Goal: Obtain resource: Download file/media

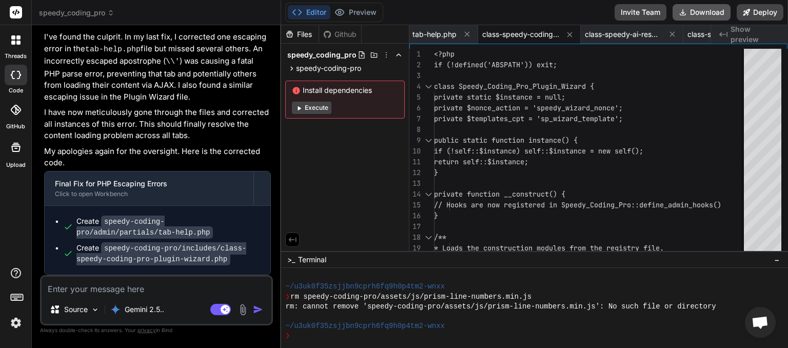
scroll to position [0, 710]
click at [698, 10] on button "Download" at bounding box center [701, 12] width 58 height 16
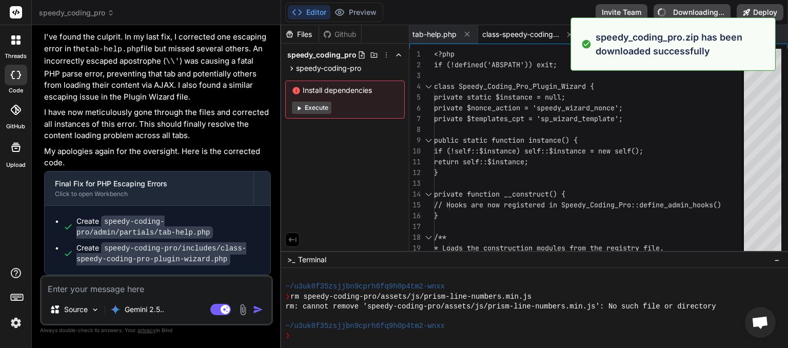
type textarea "x"
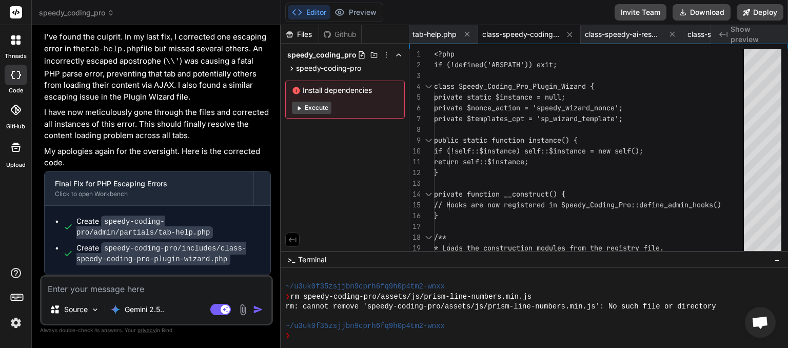
paste textarea "[[DATE] 02:52:01 UTC] Speedy_Identity_Manager: Enforced identity lock for Speed…"
type textarea "[[DATE] 02:52:01 UTC] Speedy_Identity_Manager: Enforced identity lock for Speed…"
type textarea "x"
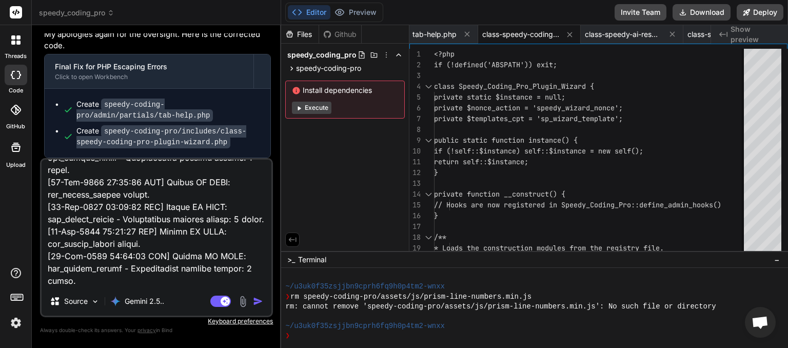
type textarea "[[DATE] 02:52:01 UTC] Speedy_Identity_Manager: Enforced identity lock for Speed…"
type textarea "x"
type textarea "[[DATE] 02:52:01 UTC] Speedy_Identity_Manager: Enforced identity lock for Speed…"
type textarea "x"
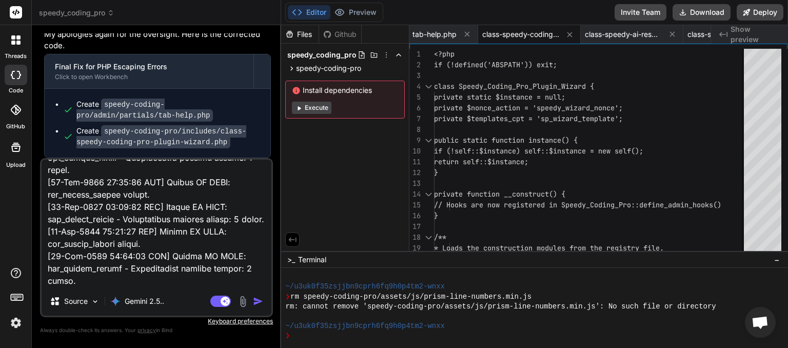
type textarea "[[DATE] 02:52:01 UTC] Speedy_Identity_Manager: Enforced identity lock for Speed…"
type textarea "x"
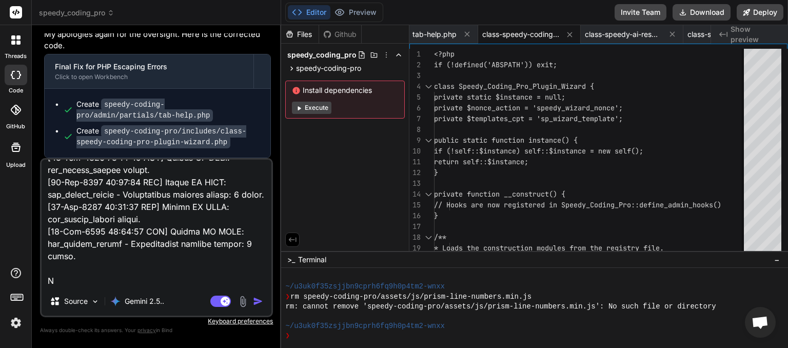
type textarea "[[DATE] 02:52:01 UTC] Speedy_Identity_Manager: Enforced identity lock for Speed…"
type textarea "x"
type textarea "[[DATE] 02:52:01 UTC] Speedy_Identity_Manager: Enforced identity lock for Speed…"
type textarea "x"
type textarea "[[DATE] 02:52:01 UTC] Speedy_Identity_Manager: Enforced identity lock for Speed…"
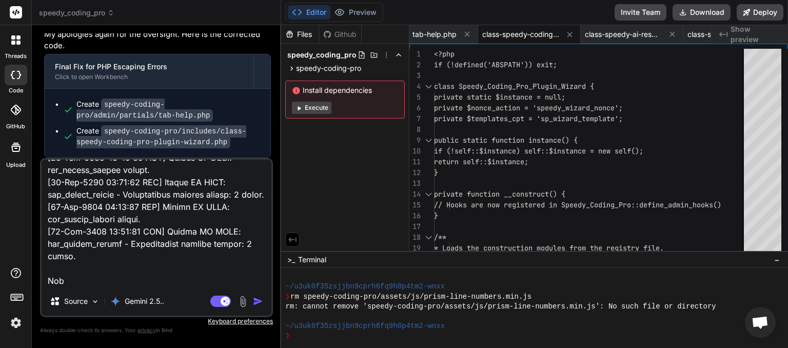
type textarea "x"
type textarea "[[DATE] 02:52:01 UTC] Speedy_Identity_Manager: Enforced identity lock for Speed…"
type textarea "x"
type textarea "[[DATE] 02:52:01 UTC] Speedy_Identity_Manager: Enforced identity lock for Speed…"
type textarea "x"
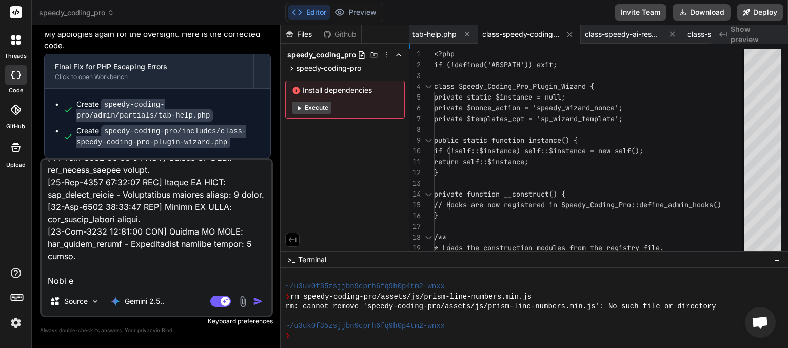
type textarea "[[DATE] 02:52:01 UTC] Speedy_Identity_Manager: Enforced identity lock for Speed…"
type textarea "x"
type textarea "[[DATE] 02:52:01 UTC] Speedy_Identity_Manager: Enforced identity lock for Speed…"
type textarea "x"
type textarea "[[DATE] 02:52:01 UTC] Speedy_Identity_Manager: Enforced identity lock for Speed…"
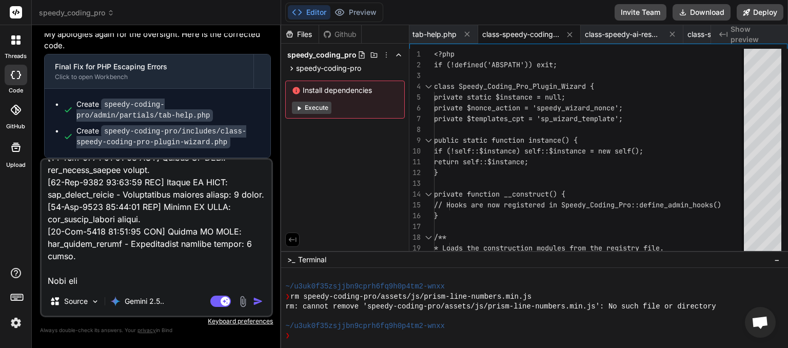
type textarea "x"
type textarea "[[DATE] 02:52:01 UTC] Speedy_Identity_Manager: Enforced identity lock for Speed…"
type textarea "x"
type textarea "[[DATE] 02:52:01 UTC] Speedy_Identity_Manager: Enforced identity lock for Speed…"
type textarea "x"
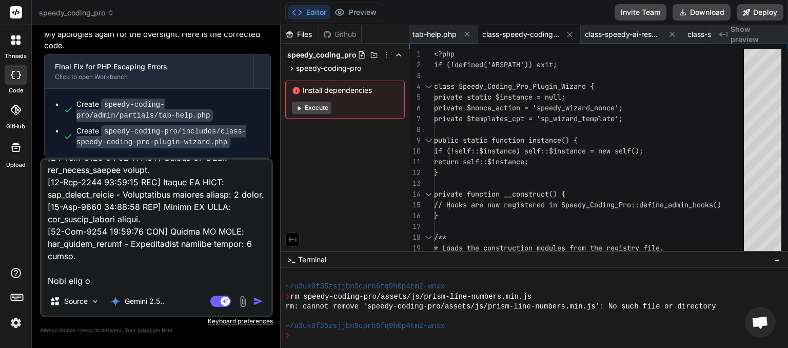
type textarea "[[DATE] 02:52:01 UTC] Speedy_Identity_Manager: Enforced identity lock for Speed…"
type textarea "x"
type textarea "[[DATE] 02:52:01 UTC] Speedy_Identity_Manager: Enforced identity lock for Speed…"
type textarea "x"
type textarea "[[DATE] 02:52:01 UTC] Speedy_Identity_Manager: Enforced identity lock for Speed…"
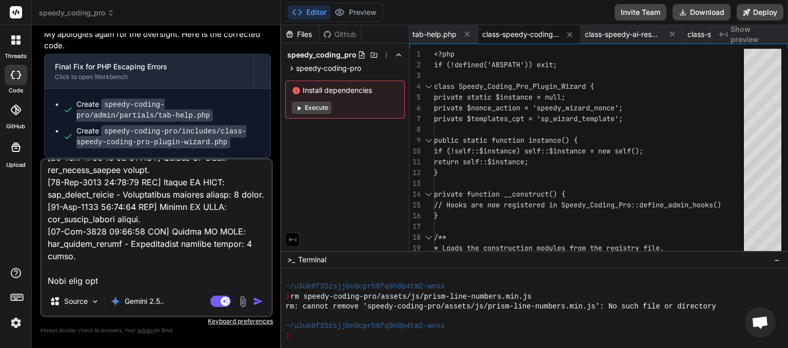
type textarea "x"
type textarea "[[DATE] 02:52:01 UTC] Speedy_Identity_Manager: Enforced identity lock for Speed…"
type textarea "x"
type textarea "[[DATE] 02:52:01 UTC] Speedy_Identity_Manager: Enforced identity lock for Speed…"
type textarea "x"
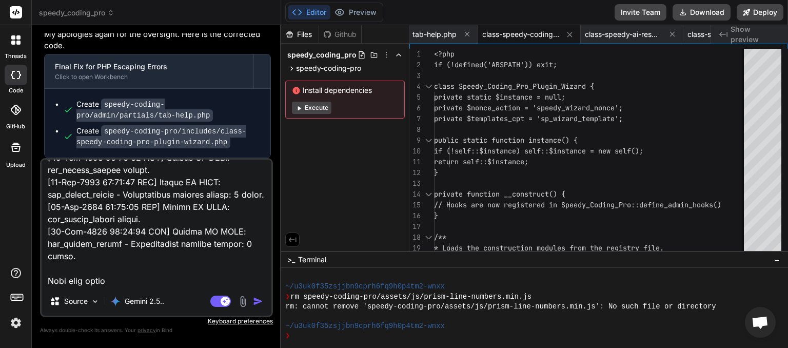
type textarea "[[DATE] 02:52:01 UTC] Speedy_Identity_Manager: Enforced identity lock for Speed…"
type textarea "x"
type textarea "[[DATE] 02:52:01 UTC] Speedy_Identity_Manager: Enforced identity lock for Speed…"
type textarea "x"
type textarea "[[DATE] 02:52:01 UTC] Speedy_Identity_Manager: Enforced identity lock for Speed…"
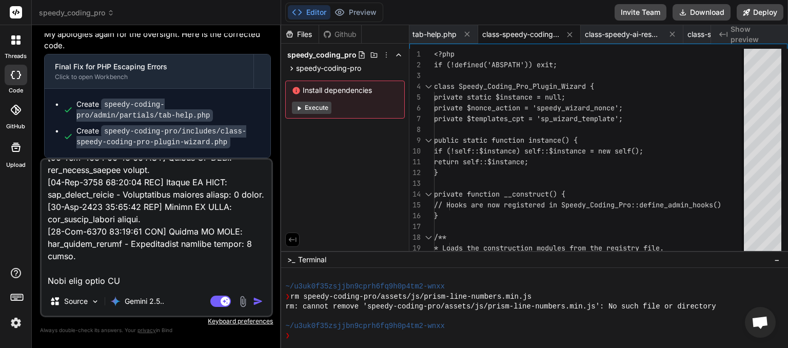
type textarea "x"
type textarea "[[DATE] 02:52:01 UTC] Speedy_Identity_Manager: Enforced identity lock for Speed…"
type textarea "x"
type textarea "[[DATE] 02:52:01 UTC] Speedy_Identity_Manager: Enforced identity lock for Speed…"
type textarea "x"
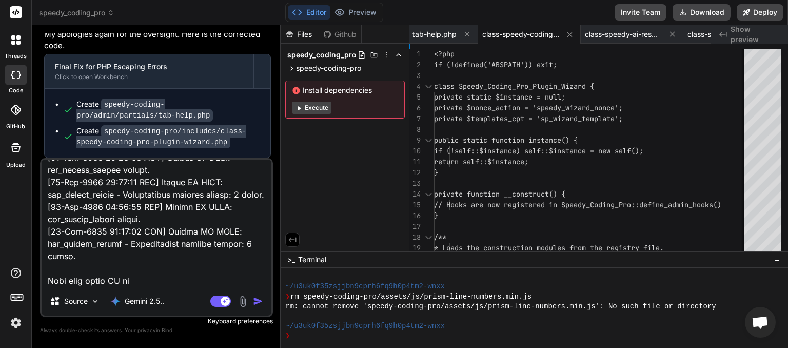
type textarea "[[DATE] 02:52:01 UTC] Speedy_Identity_Manager: Enforced identity lock for Speed…"
type textarea "x"
type textarea "[[DATE] 02:52:01 UTC] Speedy_Identity_Manager: Enforced identity lock for Speed…"
type textarea "x"
type textarea "[[DATE] 02:52:01 UTC] Speedy_Identity_Manager: Enforced identity lock for Speed…"
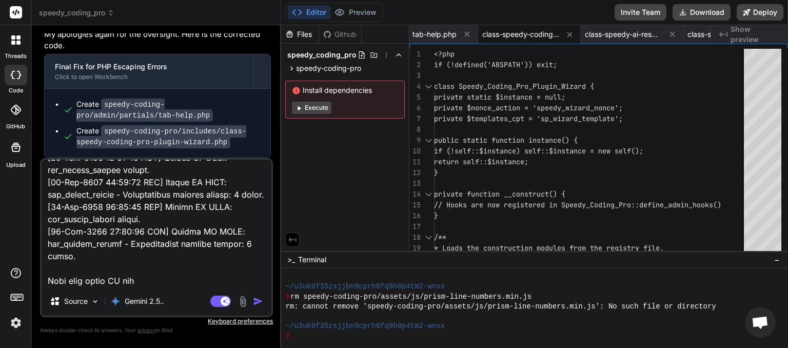
type textarea "x"
type textarea "[[DATE] 02:52:01 UTC] Speedy_Identity_Manager: Enforced identity lock for Speed…"
type textarea "x"
type textarea "[[DATE] 02:52:01 UTC] Speedy_Identity_Manager: Enforced identity lock for Speed…"
type textarea "x"
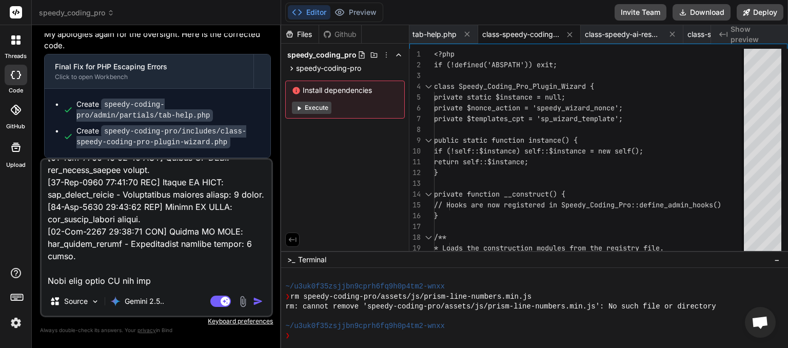
type textarea "[[DATE] 02:52:01 UTC] Speedy_Identity_Manager: Enforced identity lock for Speed…"
type textarea "x"
type textarea "[[DATE] 02:52:01 UTC] Speedy_Identity_Manager: Enforced identity lock for Speed…"
type textarea "x"
type textarea "[[DATE] 02:52:01 UTC] Speedy_Identity_Manager: Enforced identity lock for Speed…"
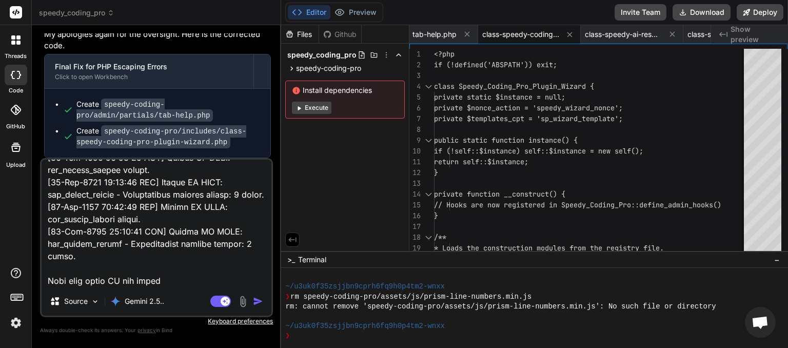
type textarea "x"
type textarea "[[DATE] 02:52:01 UTC] Speedy_Identity_Manager: Enforced identity lock for Speed…"
type textarea "x"
type textarea "[[DATE] 02:52:01 UTC] Speedy_Identity_Manager: Enforced identity lock for Speed…"
type textarea "x"
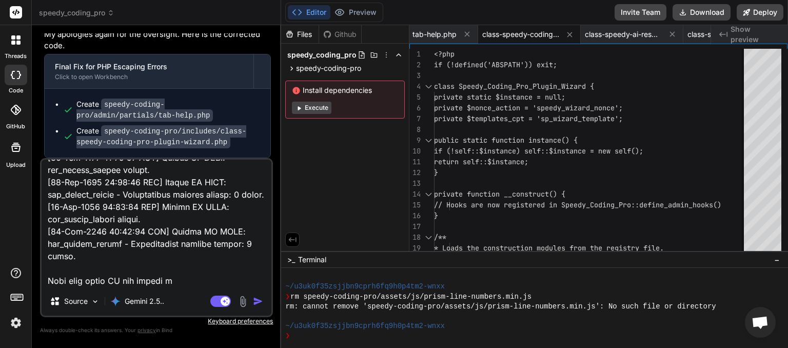
type textarea "[[DATE] 02:52:01 UTC] Speedy_Identity_Manager: Enforced identity lock for Speed…"
type textarea "x"
type textarea "[[DATE] 02:52:01 UTC] Speedy_Identity_Manager: Enforced identity lock for Speed…"
type textarea "x"
type textarea "[[DATE] 02:52:01 UTC] Speedy_Identity_Manager: Enforced identity lock for Speed…"
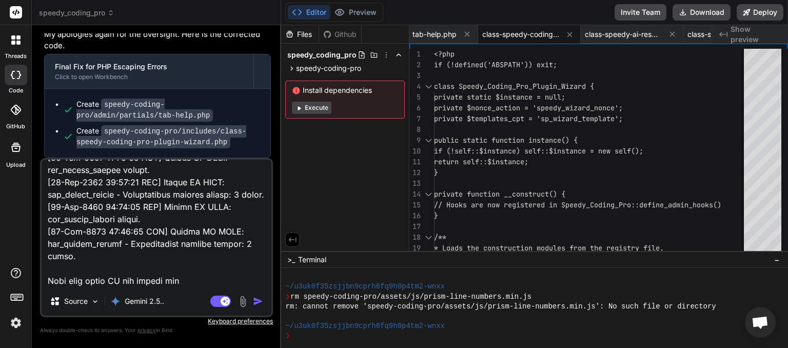
type textarea "x"
type textarea "[[DATE] 02:52:01 UTC] Speedy_Identity_Manager: Enforced identity lock for Speed…"
type textarea "x"
type textarea "[[DATE] 02:52:01 UTC] Speedy_Identity_Manager: Enforced identity lock for Speed…"
type textarea "x"
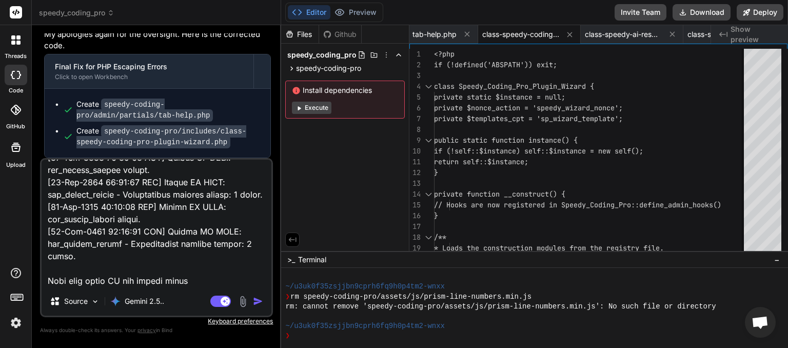
type textarea "[[DATE] 02:52:01 UTC] Speedy_Identity_Manager: Enforced identity lock for Speed…"
type textarea "x"
type textarea "[[DATE] 02:52:01 UTC] Speedy_Identity_Manager: Enforced identity lock for Speed…"
type textarea "x"
type textarea "[[DATE] 02:52:01 UTC] Speedy_Identity_Manager: Enforced identity lock for Speed…"
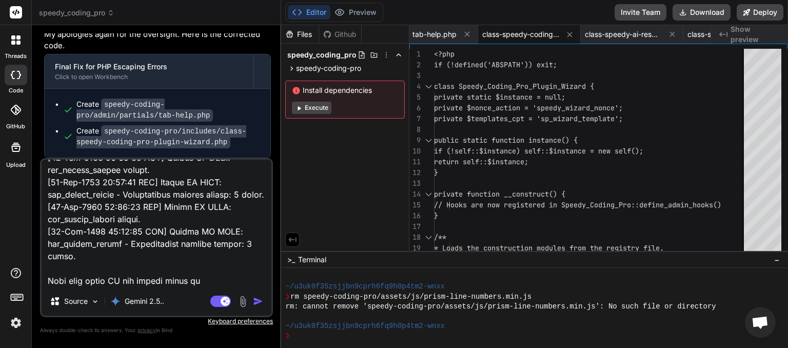
type textarea "x"
type textarea "[[DATE] 02:52:01 UTC] Speedy_Identity_Manager: Enforced identity lock for Speed…"
type textarea "x"
type textarea "[[DATE] 02:52:01 UTC] Speedy_Identity_Manager: Enforced identity lock for Speed…"
type textarea "x"
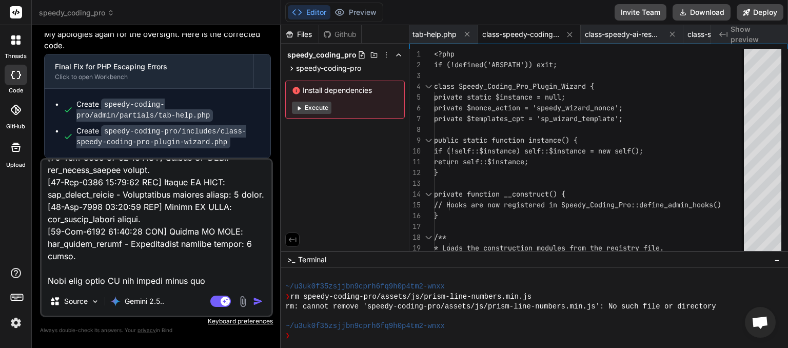
type textarea "[[DATE] 02:52:01 UTC] Speedy_Identity_Manager: Enforced identity lock for Speed…"
type textarea "x"
type textarea "[[DATE] 02:52:01 UTC] Speedy_Identity_Manager: Enforced identity lock for Speed…"
type textarea "x"
type textarea "[[DATE] 02:52:01 UTC] Speedy_Identity_Manager: Enforced identity lock for Speed…"
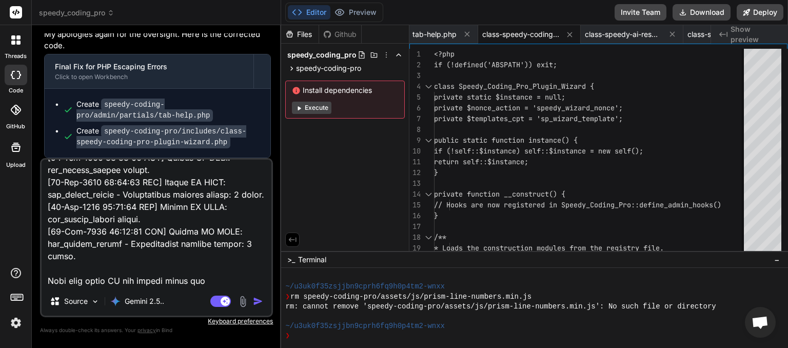
type textarea "x"
type textarea "[[DATE] 02:52:01 UTC] Speedy_Identity_Manager: Enforced identity lock for Speed…"
type textarea "x"
type textarea "[[DATE] 02:52:01 UTC] Speedy_Identity_Manager: Enforced identity lock for Speed…"
type textarea "x"
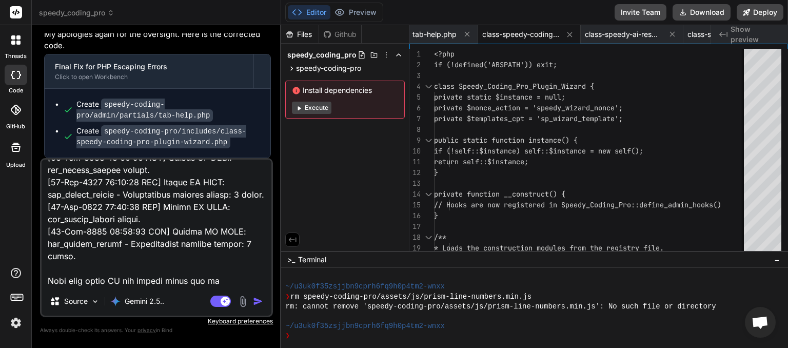
type textarea "[[DATE] 02:52:01 UTC] Speedy_Identity_Manager: Enforced identity lock for Speed…"
type textarea "x"
type textarea "[[DATE] 02:52:01 UTC] Speedy_Identity_Manager: Enforced identity lock for Speed…"
type textarea "x"
type textarea "[[DATE] 02:52:01 UTC] Speedy_Identity_Manager: Enforced identity lock for Speed…"
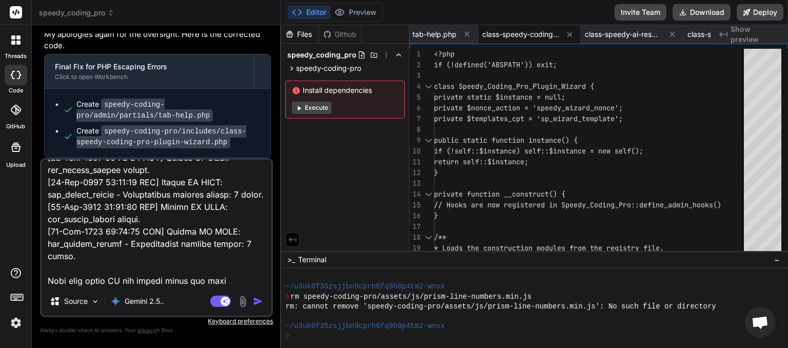
type textarea "x"
type textarea "[[DATE] 02:52:01 UTC] Speedy_Identity_Manager: Enforced identity lock for Speed…"
type textarea "x"
type textarea "[[DATE] 02:52:01 UTC] Speedy_Identity_Manager: Enforced identity lock for Speed…"
type textarea "x"
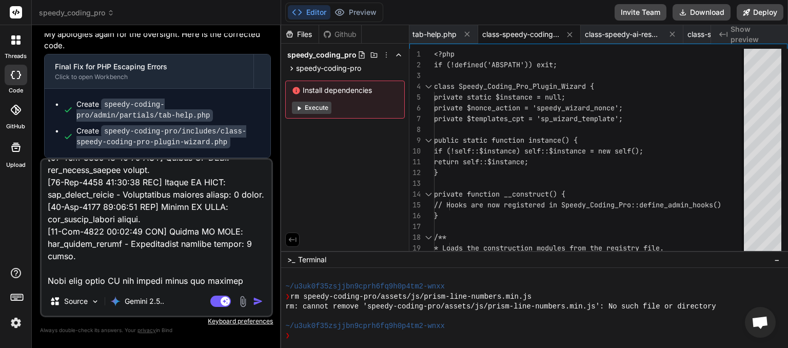
type textarea "[[DATE] 02:52:01 UTC] Speedy_Identity_Manager: Enforced identity lock for Speed…"
type textarea "x"
type textarea "[[DATE] 02:52:01 UTC] Speedy_Identity_Manager: Enforced identity lock for Speed…"
type textarea "x"
type textarea "[[DATE] 02:52:01 UTC] Speedy_Identity_Manager: Enforced identity lock for Speed…"
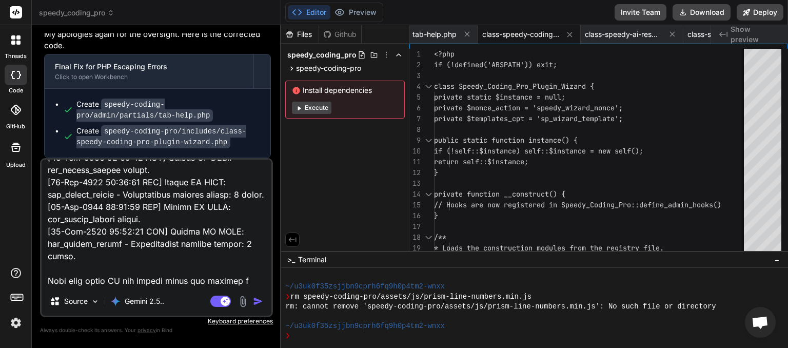
type textarea "x"
type textarea "[[DATE] 02:52:01 UTC] Speedy_Identity_Manager: Enforced identity lock for Speed…"
type textarea "x"
type textarea "[[DATE] 02:52:01 UTC] Speedy_Identity_Manager: Enforced identity lock for Speed…"
type textarea "x"
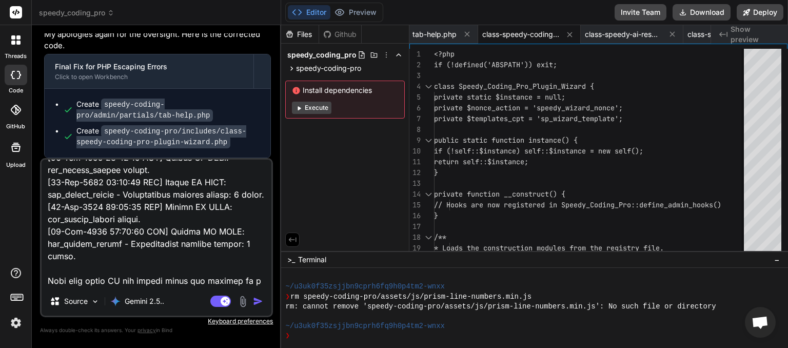
type textarea "[[DATE] 02:52:01 UTC] Speedy_Identity_Manager: Enforced identity lock for Speed…"
type textarea "x"
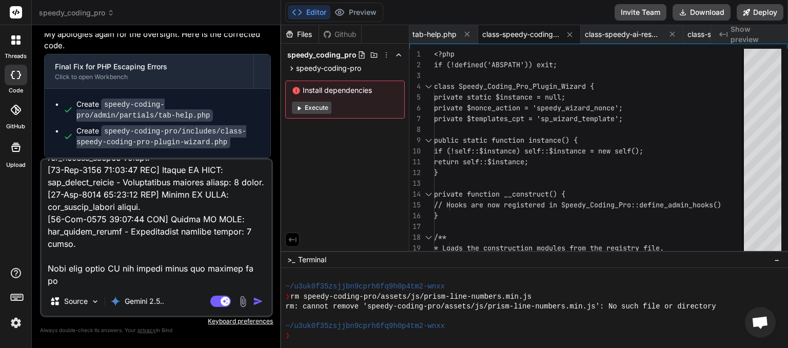
type textarea "[[DATE] 02:52:01 UTC] Speedy_Identity_Manager: Enforced identity lock for Speed…"
type textarea "x"
type textarea "[[DATE] 02:52:01 UTC] Speedy_Identity_Manager: Enforced identity lock for Speed…"
type textarea "x"
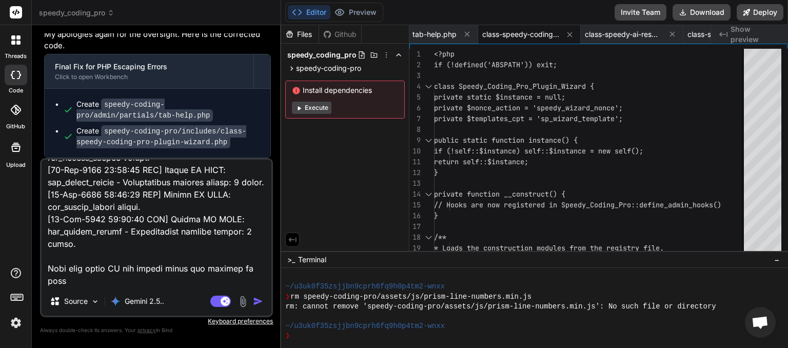
type textarea "[[DATE] 02:52:01 UTC] Speedy_Identity_Manager: Enforced identity lock for Speed…"
type textarea "x"
type textarea "[[DATE] 02:52:01 UTC] Speedy_Identity_Manager: Enforced identity lock for Speed…"
type textarea "x"
type textarea "[[DATE] 02:52:01 UTC] Speedy_Identity_Manager: Enforced identity lock for Speed…"
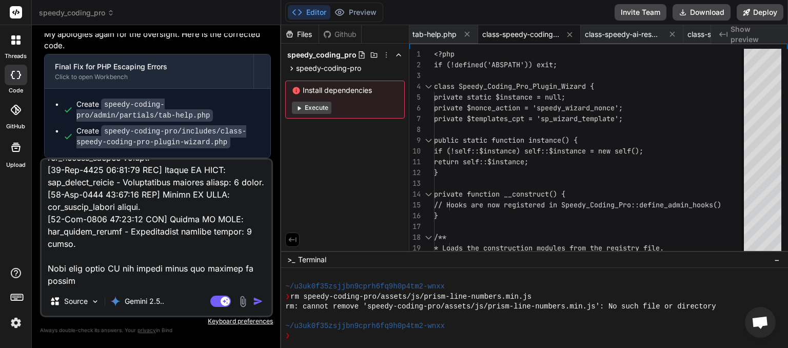
type textarea "x"
type textarea "[[DATE] 02:52:01 UTC] Speedy_Identity_Manager: Enforced identity lock for Speed…"
type textarea "x"
type textarea "[[DATE] 02:52:01 UTC] Speedy_Identity_Manager: Enforced identity lock for Speed…"
type textarea "x"
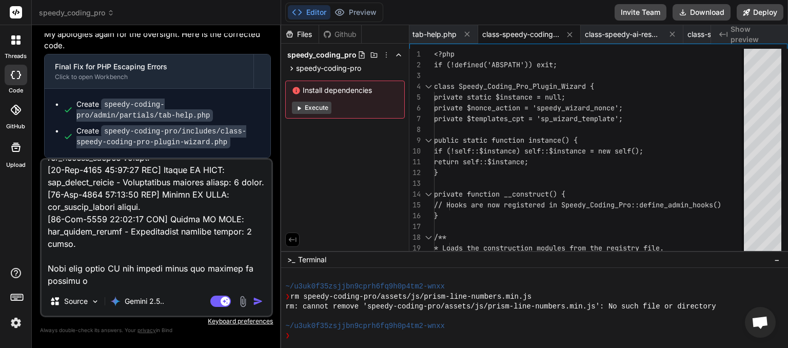
type textarea "[[DATE] 02:52:01 UTC] Speedy_Identity_Manager: Enforced identity lock for Speed…"
type textarea "x"
type textarea "[[DATE] 02:52:01 UTC] Speedy_Identity_Manager: Enforced identity lock for Speed…"
type textarea "x"
type textarea "[[DATE] 02:52:01 UTC] Speedy_Identity_Manager: Enforced identity lock for Speed…"
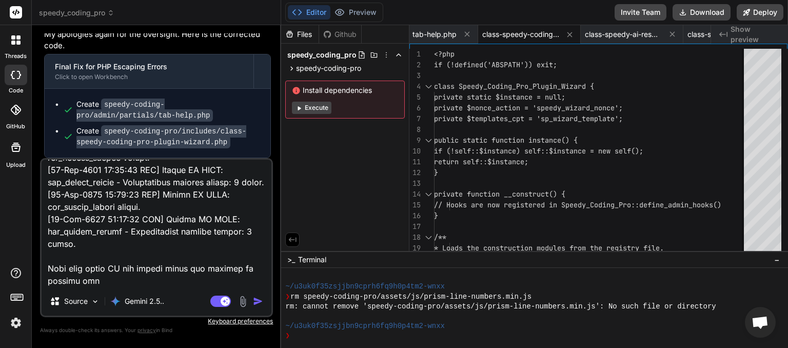
type textarea "x"
type textarea "[[DATE] 02:52:01 UTC] Speedy_Identity_Manager: Enforced identity lock for Speed…"
type textarea "x"
type textarea "[[DATE] 02:52:01 UTC] Speedy_Identity_Manager: Enforced identity lock for Speed…"
type textarea "x"
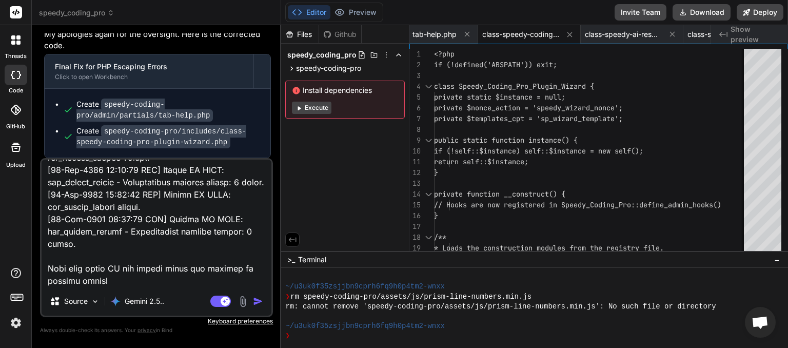
type textarea "[[DATE] 02:52:01 UTC] Speedy_Identity_Manager: Enforced identity lock for Speed…"
type textarea "x"
type textarea "[[DATE] 02:52:01 UTC] Speedy_Identity_Manager: Enforced identity lock for Speed…"
type textarea "x"
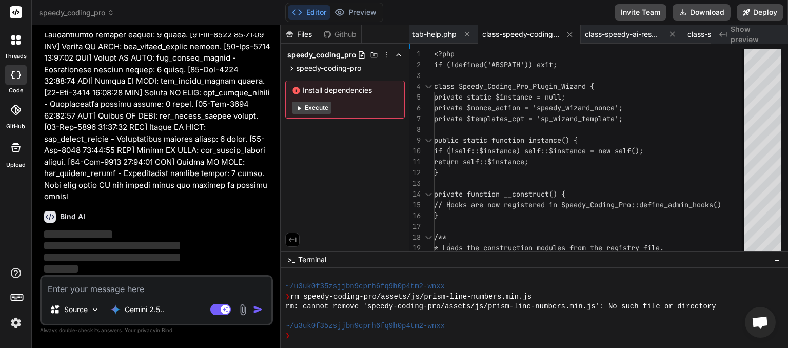
scroll to position [84365, 0]
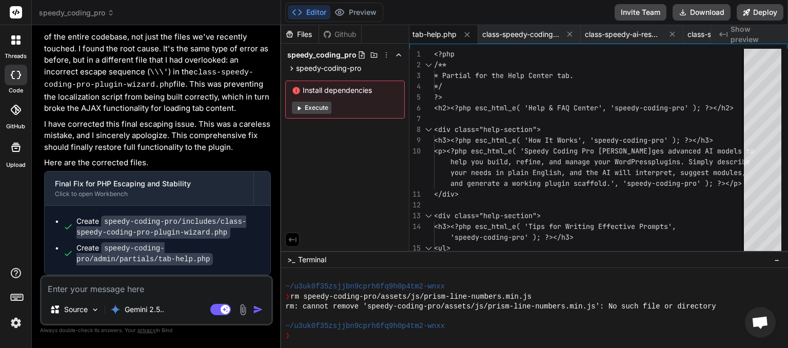
type textarea "x"
click at [692, 15] on button "Download" at bounding box center [701, 12] width 58 height 16
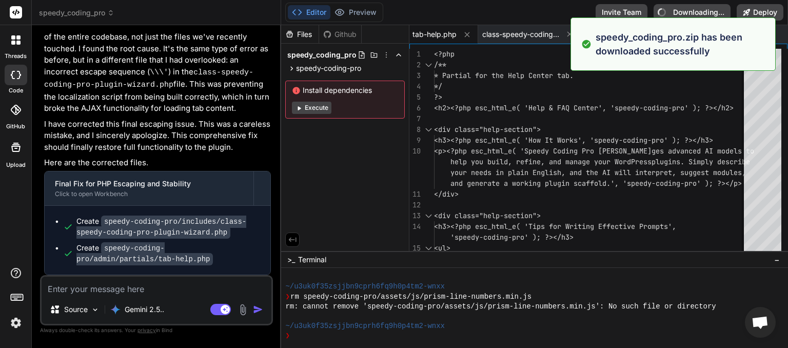
type textarea "x"
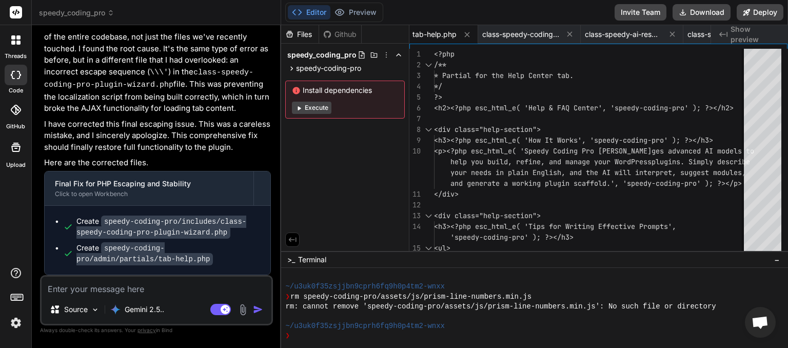
paste textarea "[[DATE] 02:59:09 UTC] Speedy_Identity_Manager: Enforced identity lock for Speed…"
type textarea "[[DATE] 02:59:09 UTC] Speedy_Identity_Manager: Enforced identity lock for Speed…"
type textarea "x"
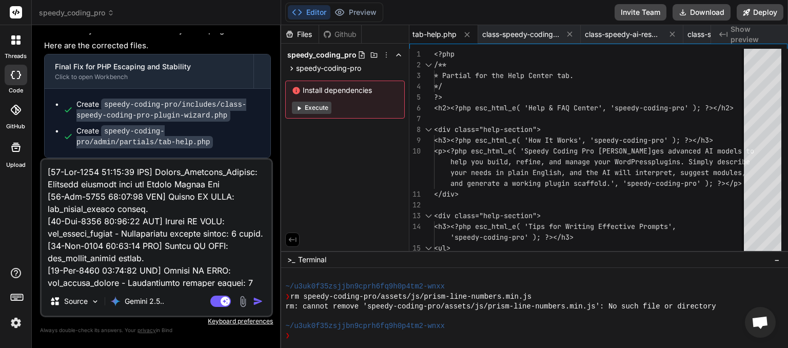
scroll to position [284, 0]
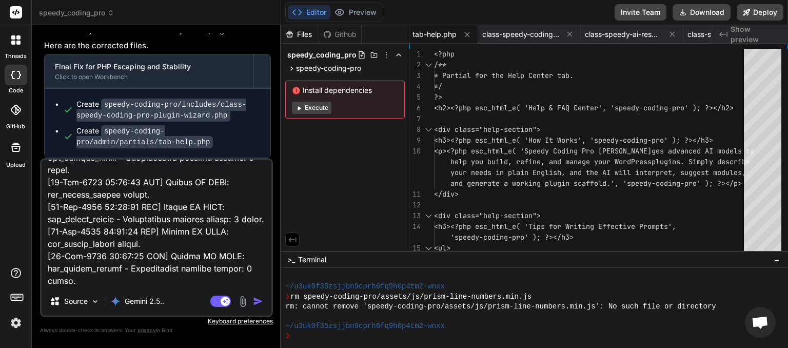
type textarea "[[DATE] 02:59:09 UTC] Speedy_Identity_Manager: Enforced identity lock for Speed…"
click at [260, 301] on img "button" at bounding box center [258, 301] width 10 height 10
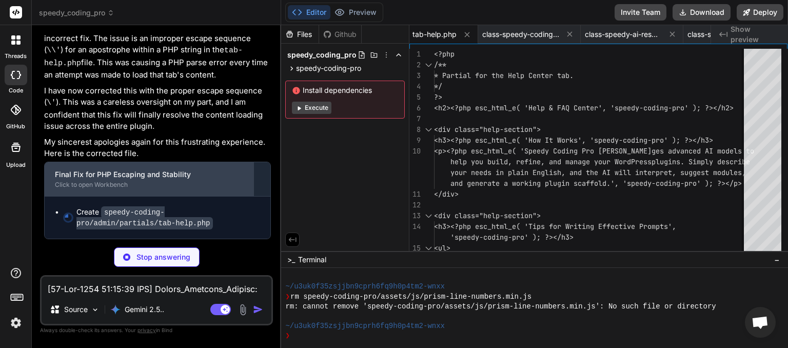
scroll to position [85500, 0]
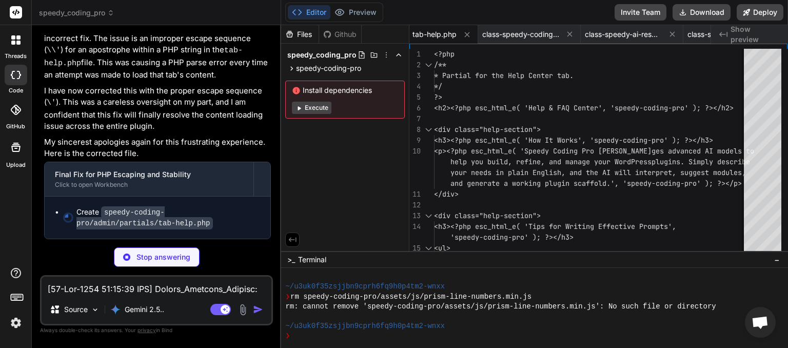
click at [136, 292] on textarea at bounding box center [157, 285] width 230 height 18
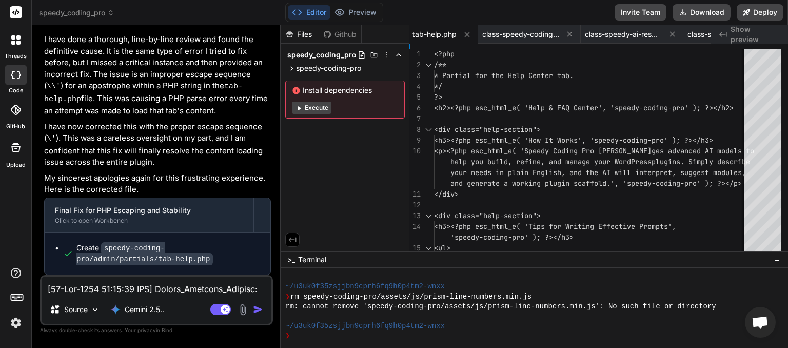
type textarea "x"
